Goal: Find specific page/section: Find specific page/section

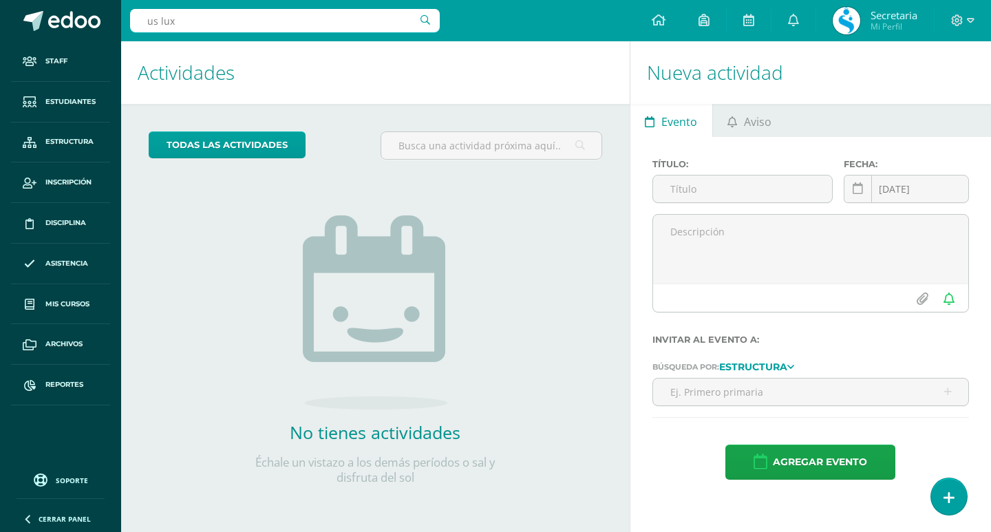
type input "us lux"
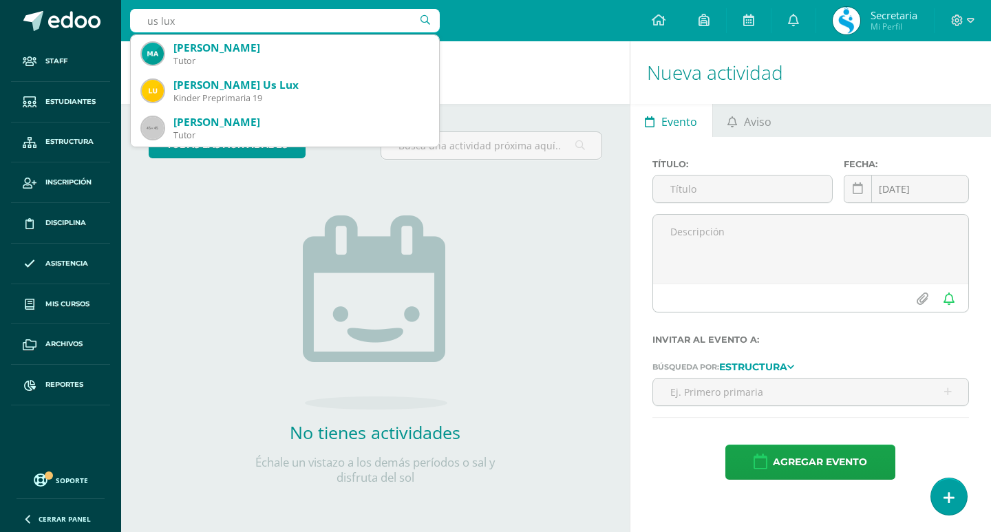
scroll to position [138, 0]
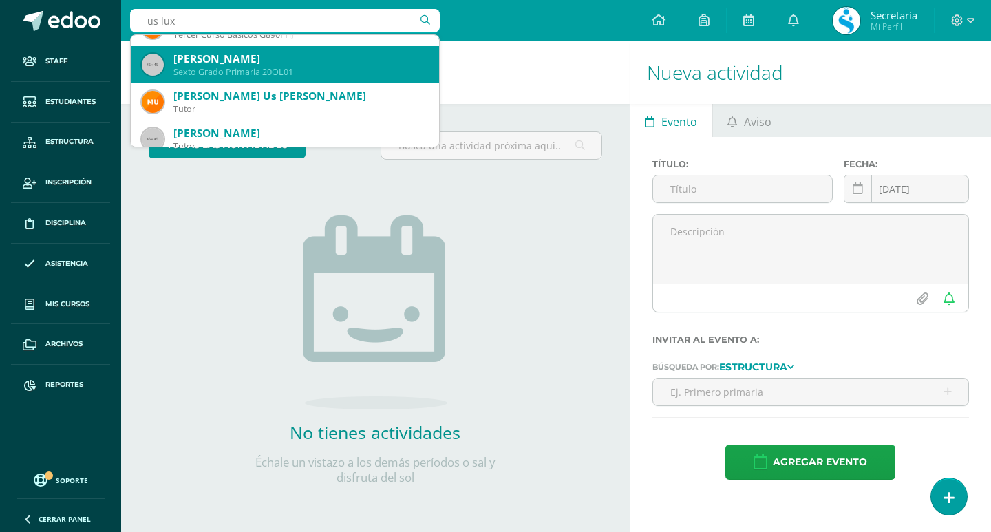
click at [353, 69] on div "Sexto Grado Primaria 20OL01" at bounding box center [300, 72] width 255 height 12
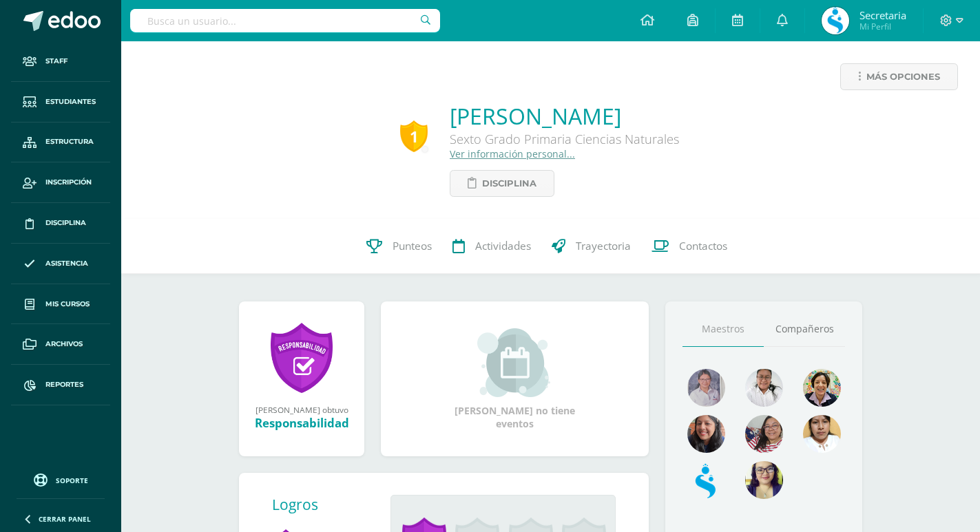
click at [262, 20] on input "text" at bounding box center [285, 20] width 310 height 23
type input "us lux"
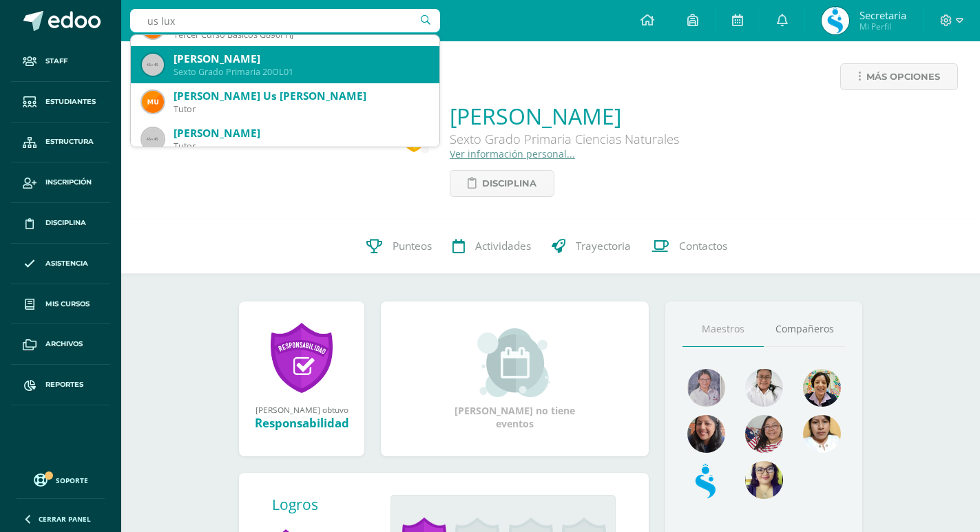
scroll to position [207, 0]
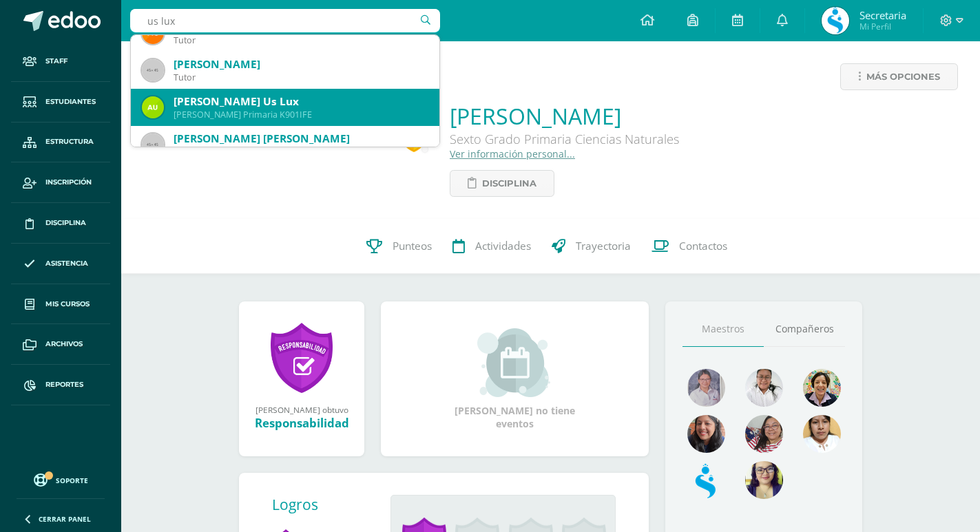
click at [304, 90] on div "Alisson Anahí Us Lux Quinto Grado Primaria K901IFE" at bounding box center [285, 107] width 286 height 37
